Goal: Task Accomplishment & Management: Complete application form

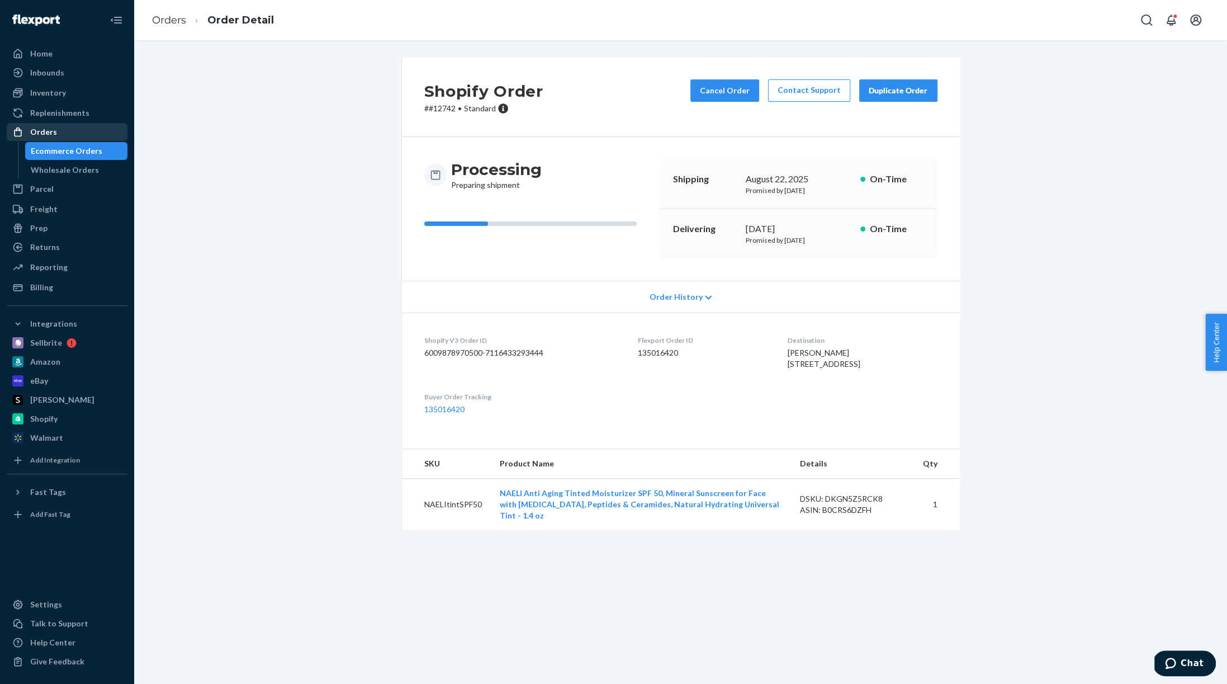
click at [54, 126] on div "Orders" at bounding box center [43, 131] width 27 height 11
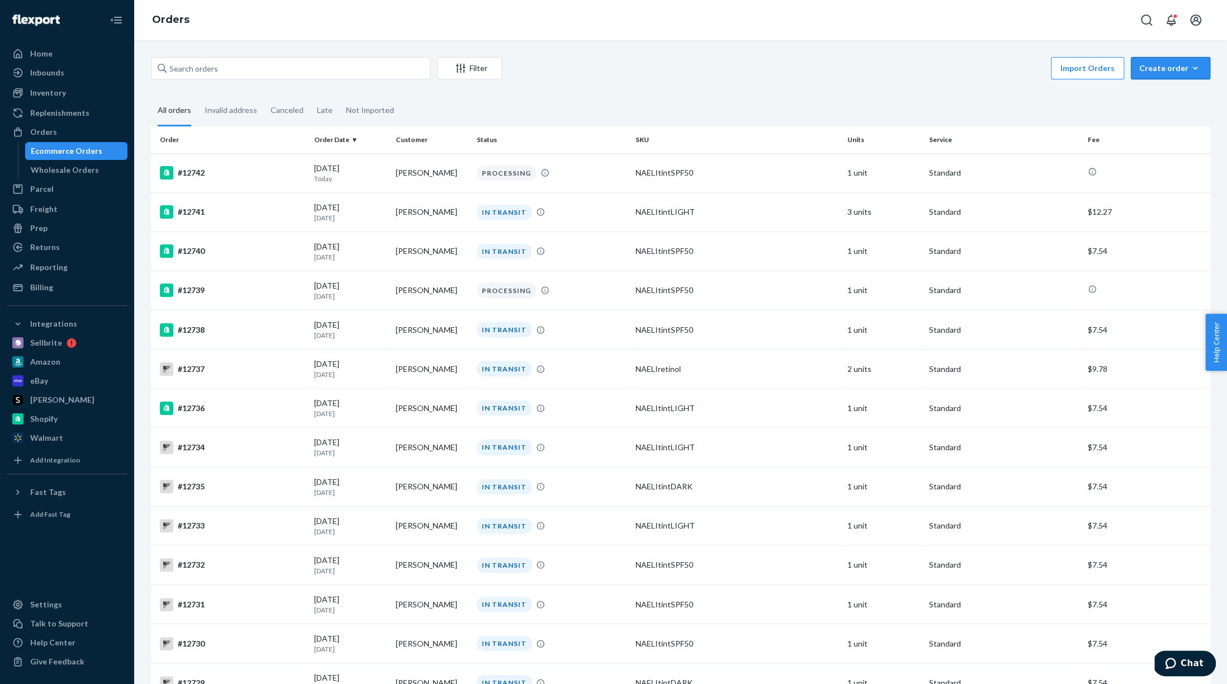
click at [1178, 66] on div "Create order" at bounding box center [1170, 68] width 63 height 11
click at [1171, 86] on span "Ecommerce order" at bounding box center [1140, 82] width 61 height 8
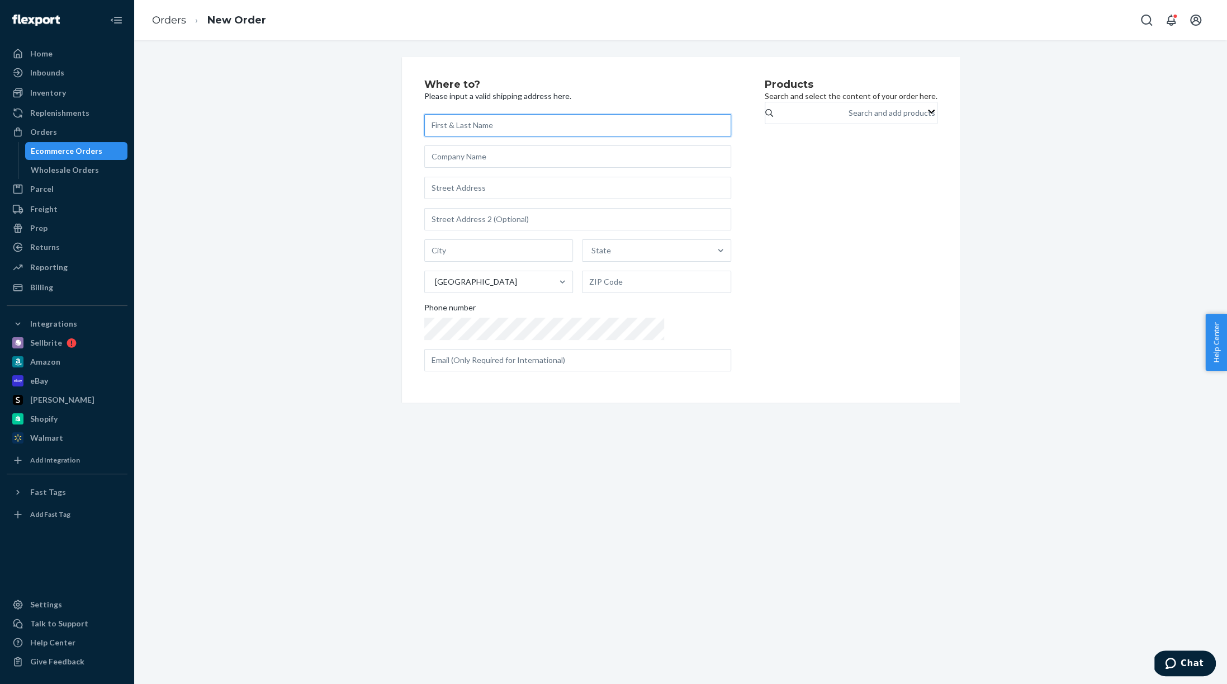
paste input "[PERSON_NAME] [STREET_ADDRESS][PERSON_NAME]"
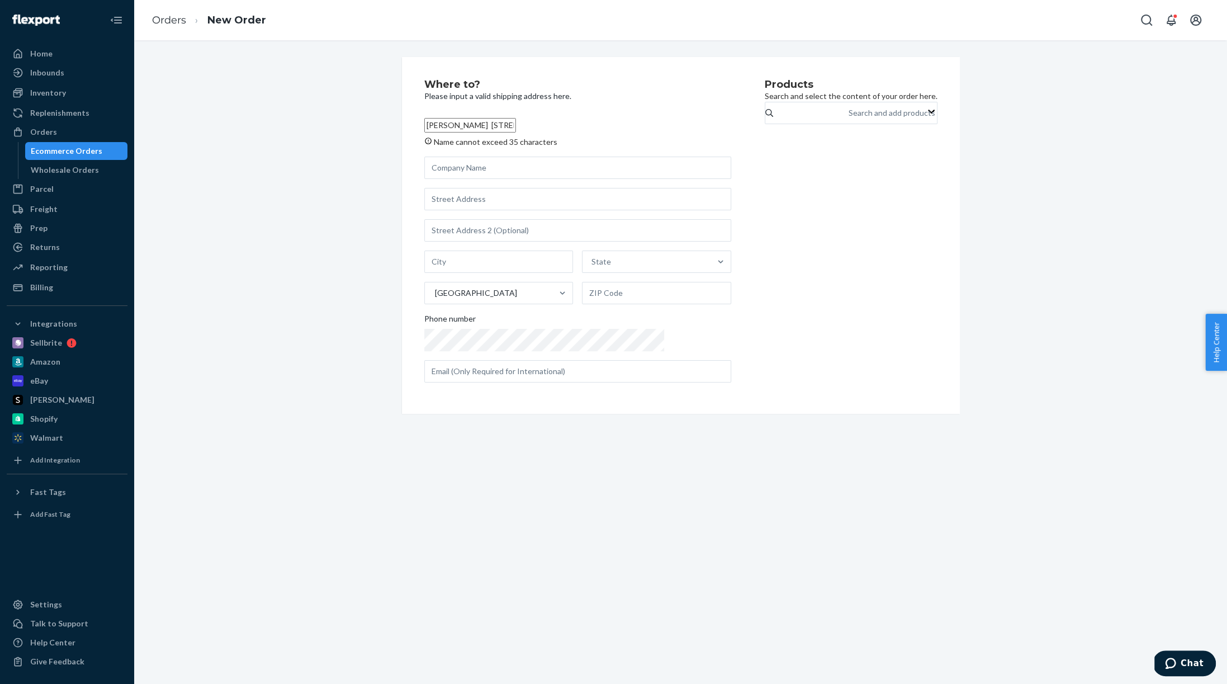
scroll to position [0, 20]
drag, startPoint x: 472, startPoint y: 126, endPoint x: 498, endPoint y: 147, distance: 33.8
click at [498, 148] on label "[PERSON_NAME] [STREET_ADDRESS][PERSON_NAME] Name cannot exceed 35 characters" at bounding box center [577, 131] width 307 height 34
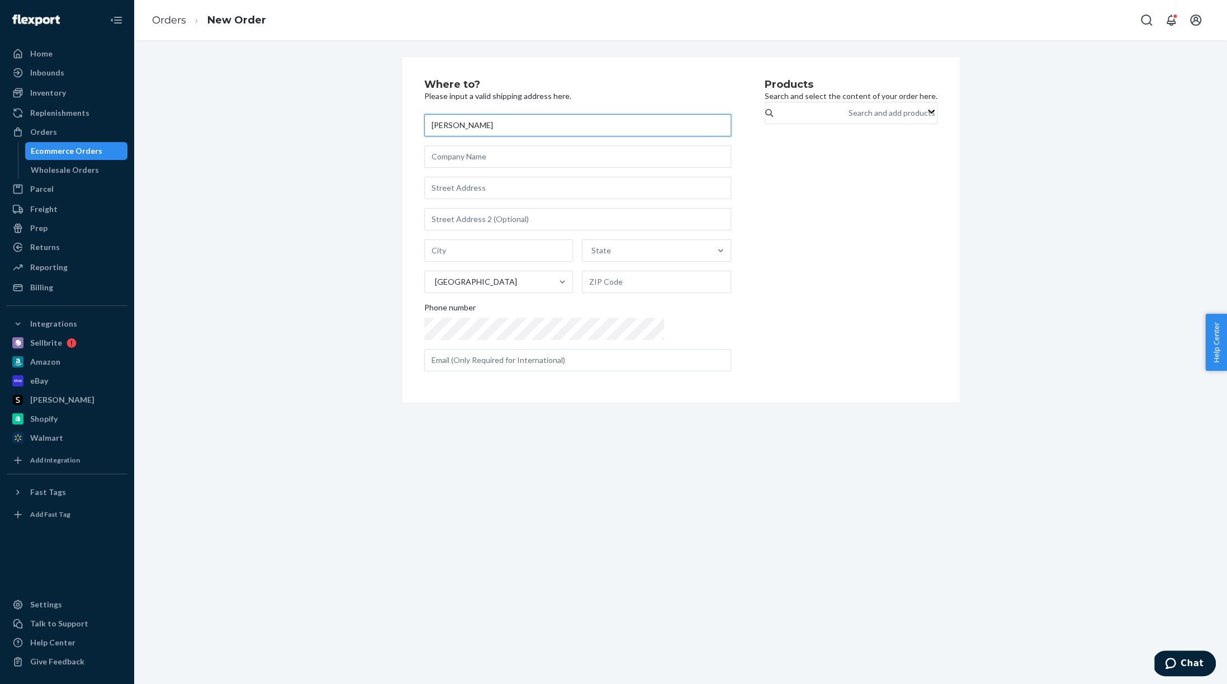
scroll to position [0, 0]
type input "[PERSON_NAME]"
click at [466, 188] on input "text" at bounding box center [577, 188] width 307 height 22
paste input "[STREET_ADDRESS][PERSON_NAME]"
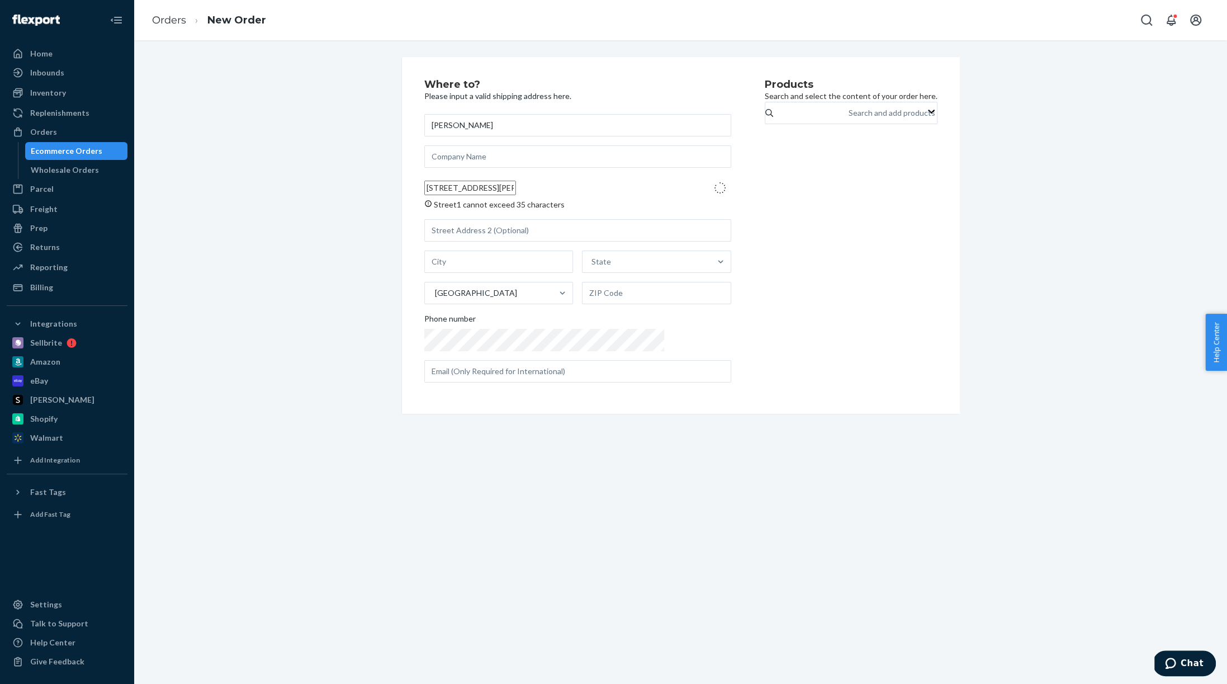
type input "[STREET_ADDRESS][PERSON_NAME]"
type input "[GEOGRAPHIC_DATA]"
type input "96150"
click at [514, 127] on input "[PERSON_NAME]" at bounding box center [577, 125] width 307 height 22
click at [765, 171] on div "Products Search and select the content of your order here. Search and add produ…" at bounding box center [851, 229] width 173 height 301
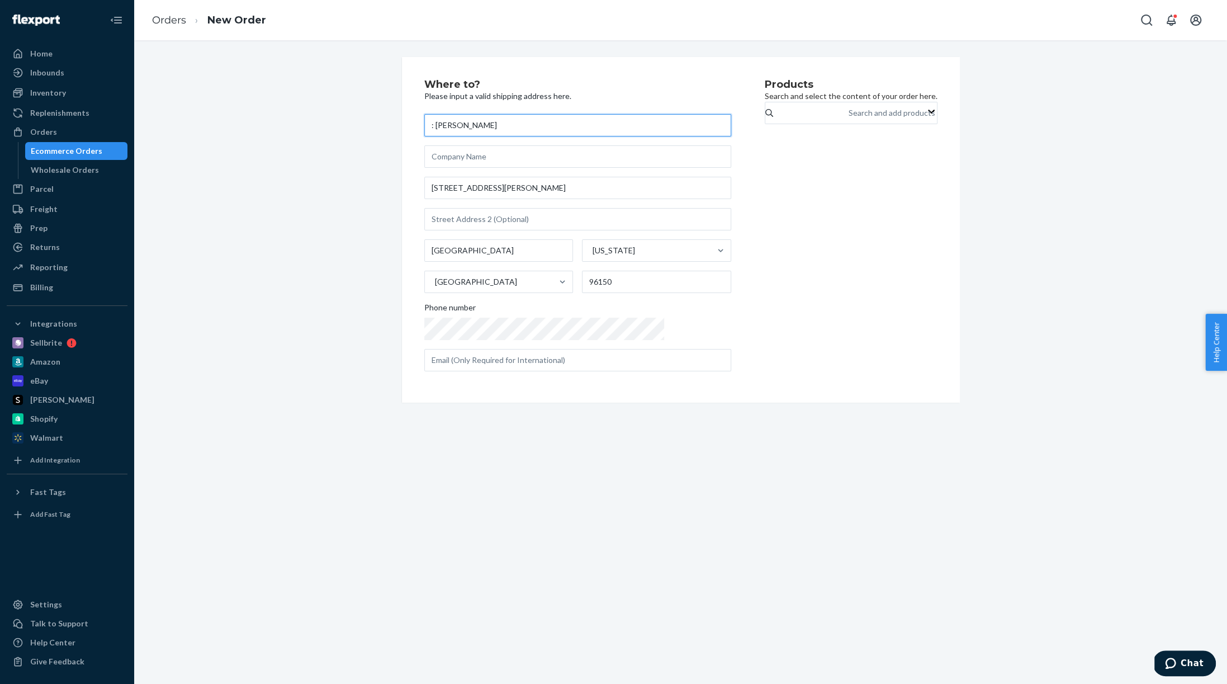
click at [479, 115] on input ": [PERSON_NAME]" at bounding box center [577, 125] width 307 height 22
paste input "[STREET_ADDRESS][PERSON_NAME]"
paste input "[PERSON_NAME]"
type input "[PERSON_NAME] : [PERSON_NAME]"
click at [765, 211] on div "Products Search and select the content of your order here. Search and add produ…" at bounding box center [851, 229] width 173 height 301
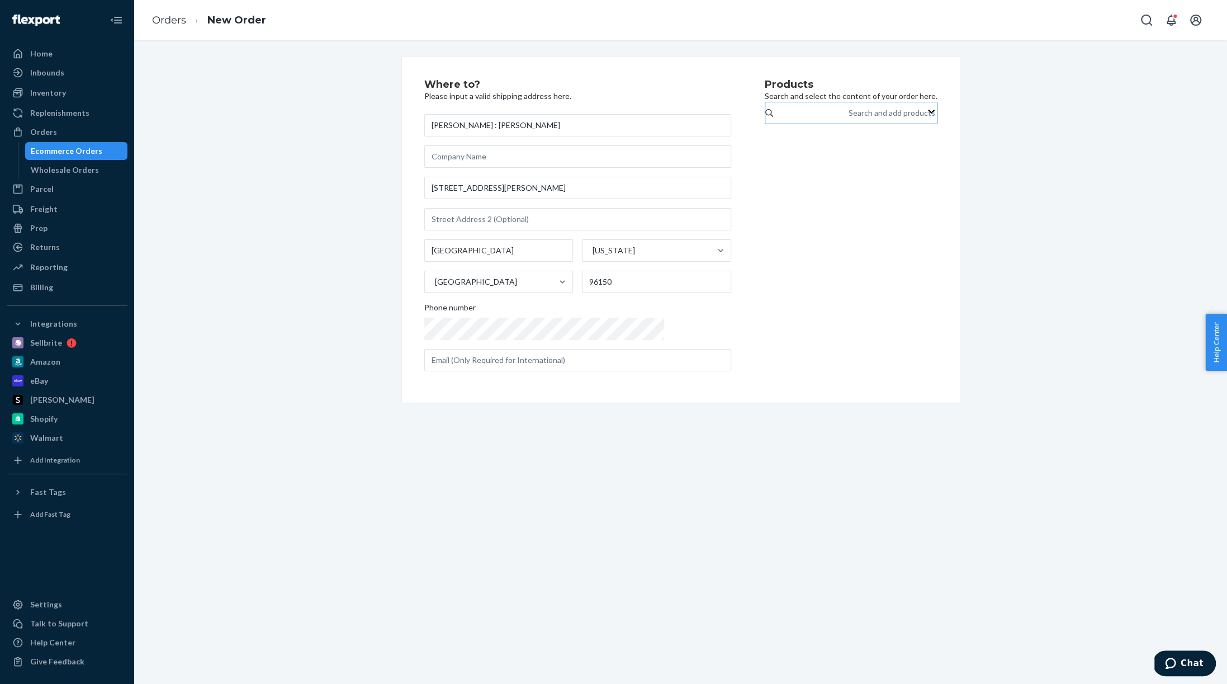
click at [849, 119] on div "Search and add products" at bounding box center [892, 112] width 87 height 11
click at [849, 119] on input "Search and add products" at bounding box center [849, 112] width 1 height 11
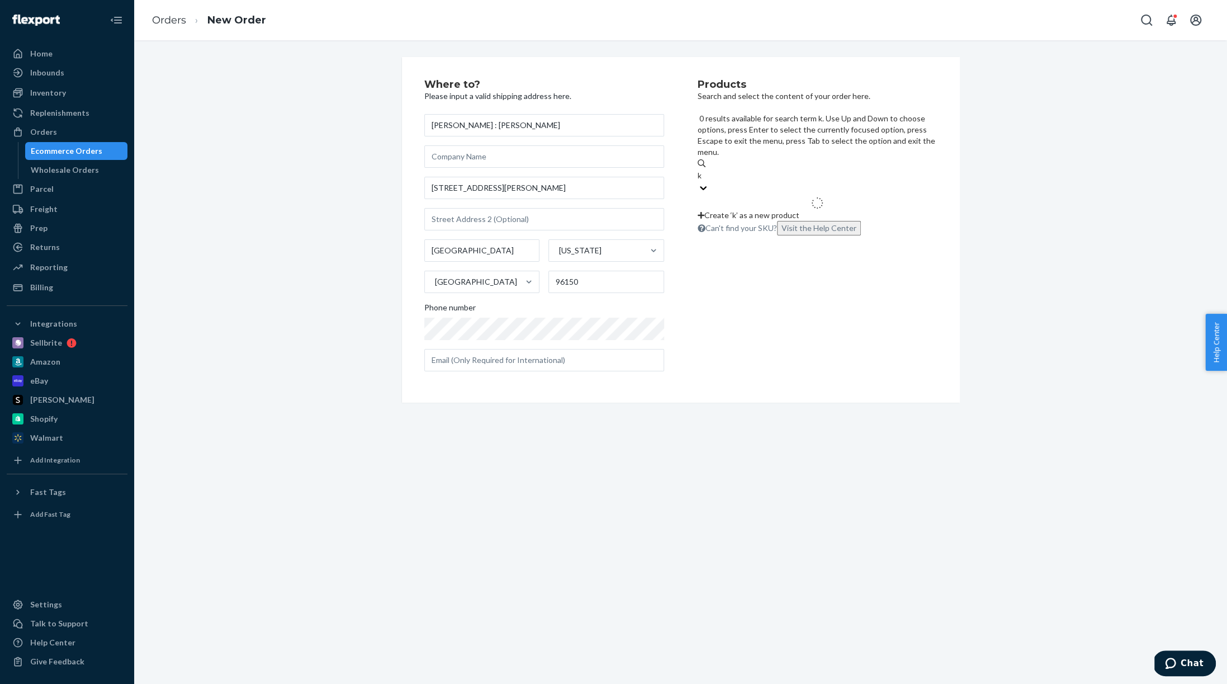
type input "kp"
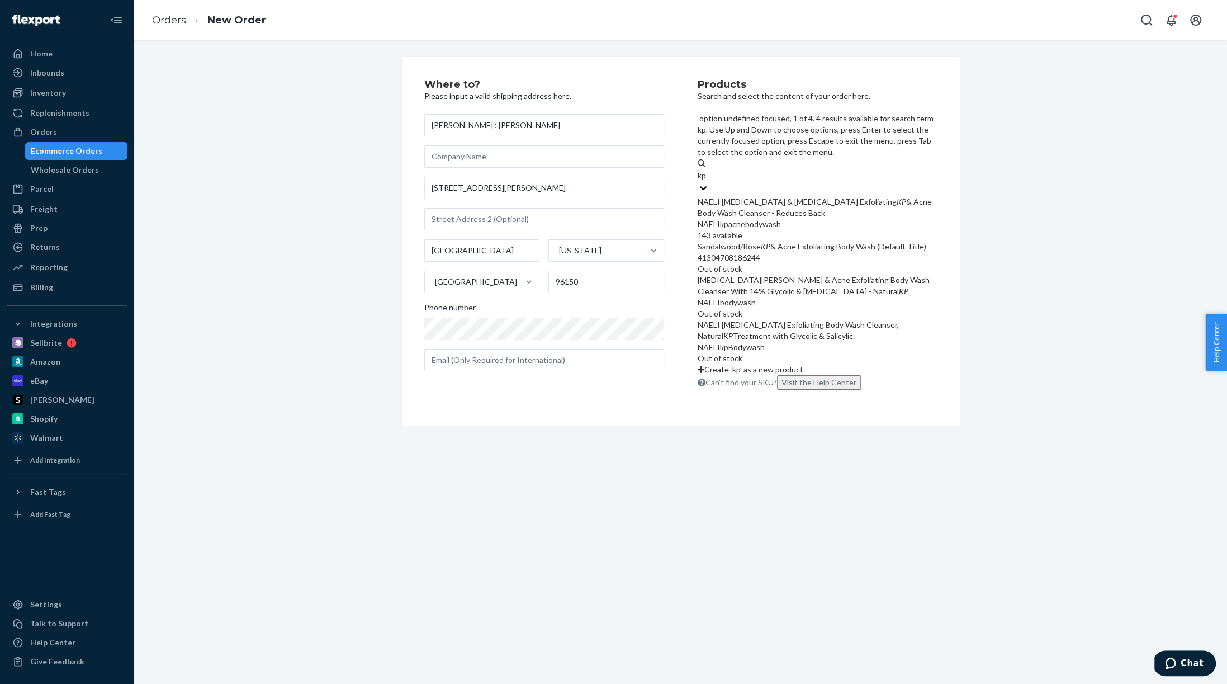
click at [794, 196] on div "NAELI [MEDICAL_DATA] & [MEDICAL_DATA] Exfoliating KP & Acne Body Wash Cleanser …" at bounding box center [818, 207] width 240 height 22
click at [707, 170] on input "kp" at bounding box center [703, 175] width 10 height 11
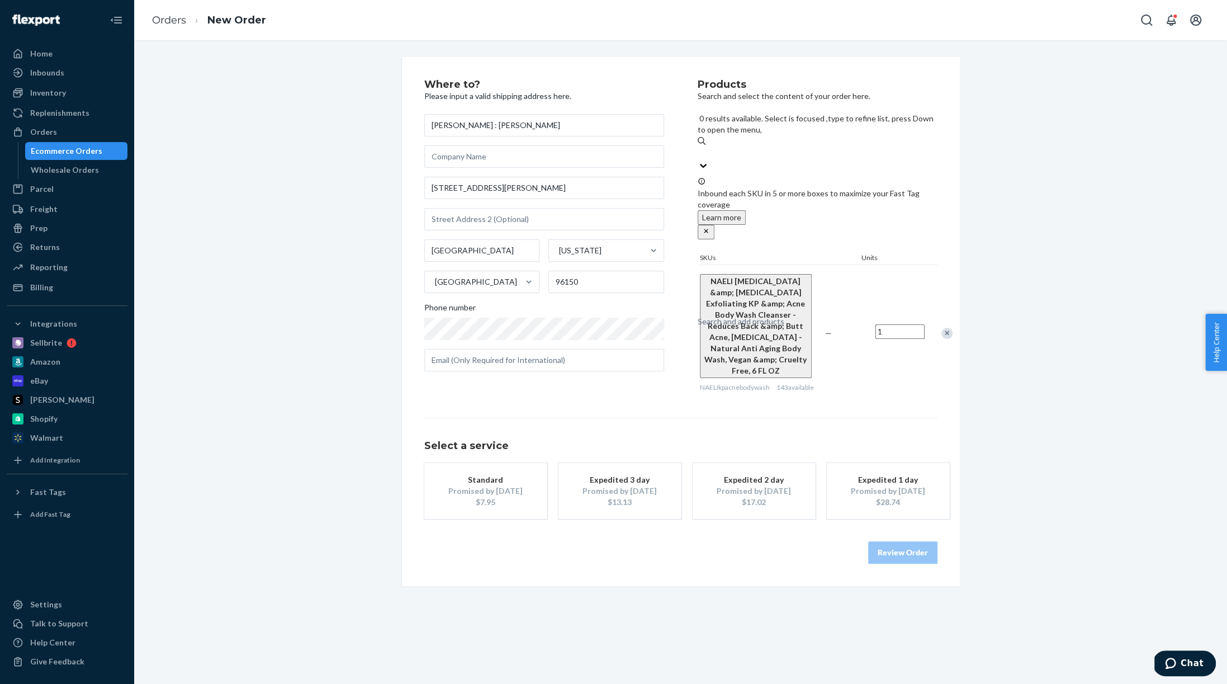
click at [885, 324] on input "1" at bounding box center [899, 331] width 49 height 15
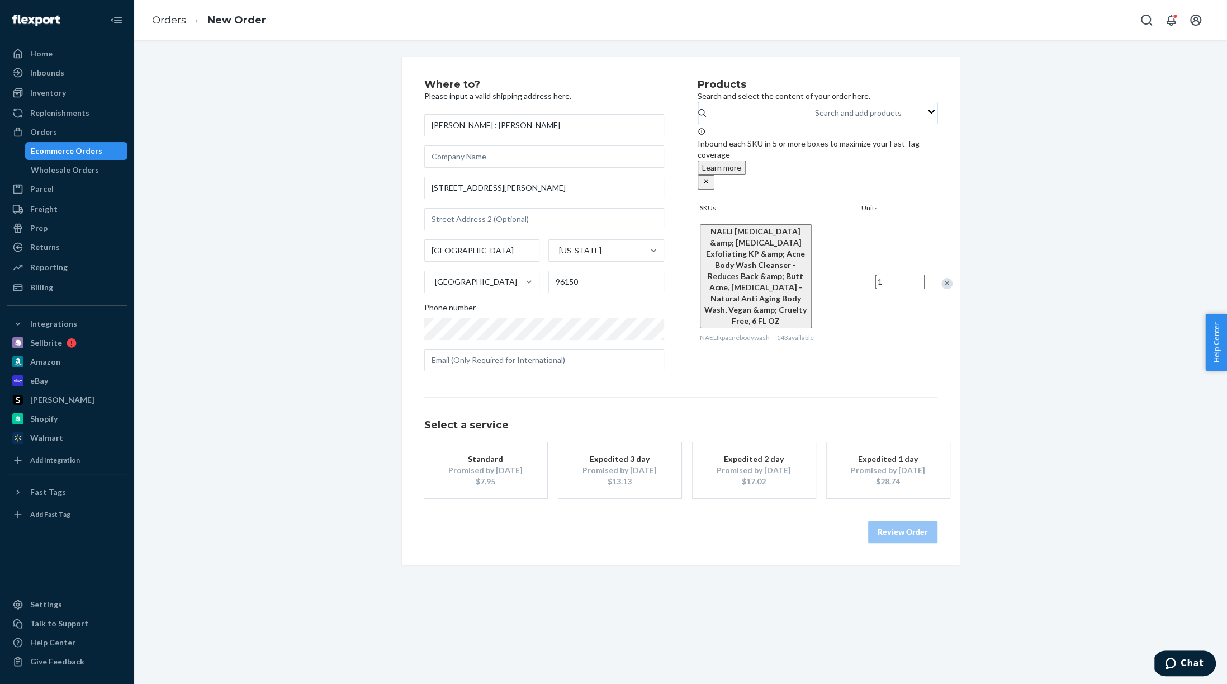
click at [885, 274] on input "1" at bounding box center [899, 281] width 49 height 15
type input "5"
click at [862, 364] on div "Products Search and select the content of your order here. Search and add produ…" at bounding box center [818, 229] width 240 height 301
